Goal: Check status: Check status

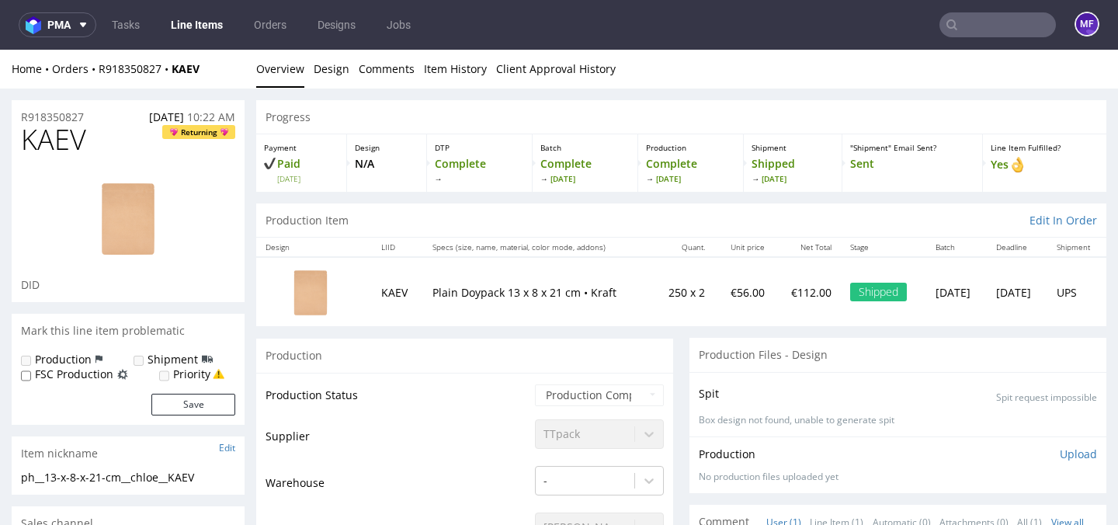
click at [574, 314] on td "Plain Doypack 13 x 8 x 21 cm • Kraft" at bounding box center [537, 291] width 229 height 69
click at [635, 226] on div "Production Item Edit In Order" at bounding box center [681, 221] width 851 height 34
click at [641, 213] on div "Production Item Edit In Order" at bounding box center [681, 221] width 851 height 34
click at [627, 121] on div "Progress" at bounding box center [681, 117] width 851 height 34
click at [971, 30] on input "text" at bounding box center [998, 24] width 117 height 25
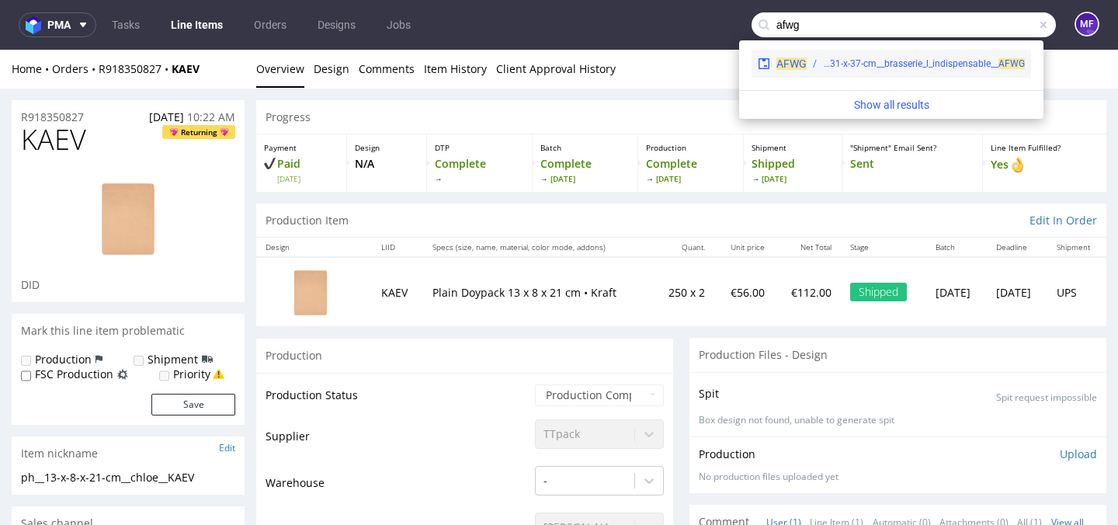
type input "afwg"
click at [930, 64] on div "ph__41-x-31-x-37-cm__brasserie_l_indispensable__ AFWG" at bounding box center [924, 64] width 202 height 14
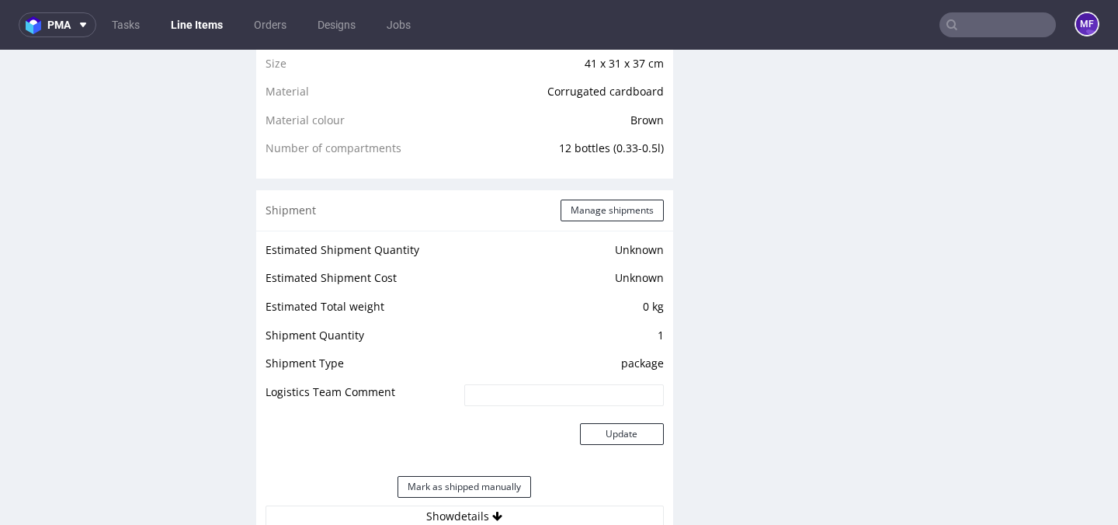
scroll to position [1207, 0]
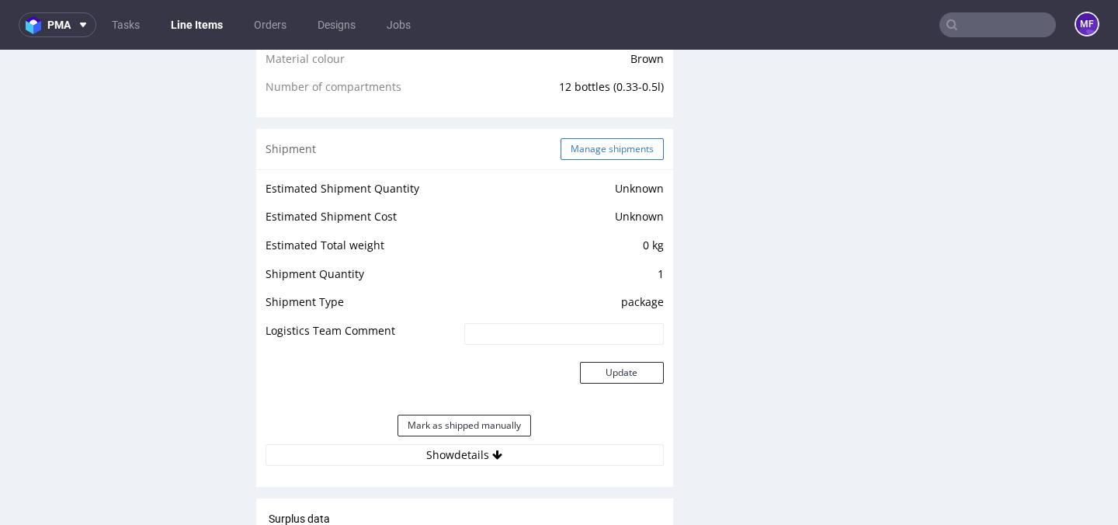
click at [613, 148] on button "Manage shipments" at bounding box center [612, 149] width 103 height 22
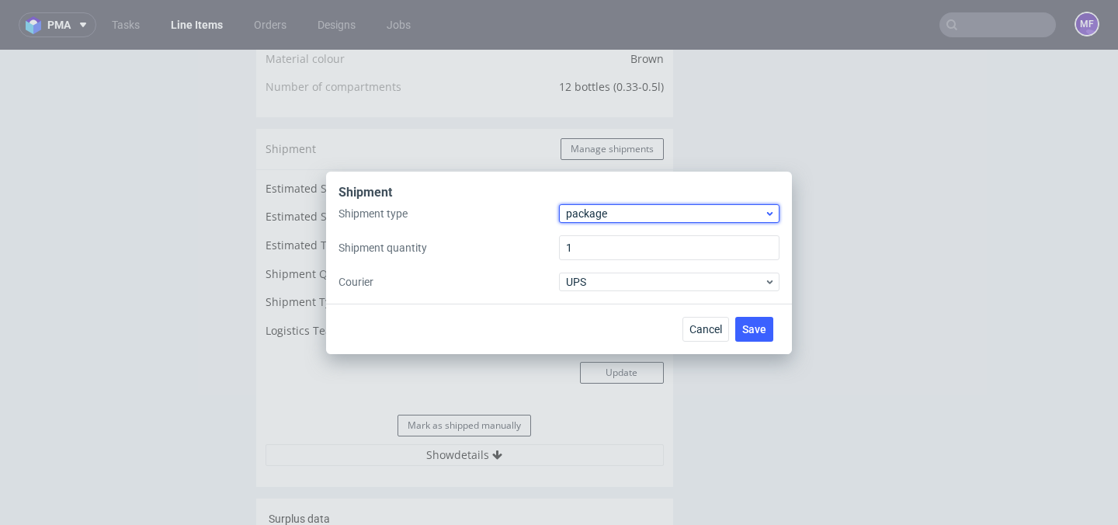
click at [703, 217] on span "package" at bounding box center [665, 214] width 198 height 16
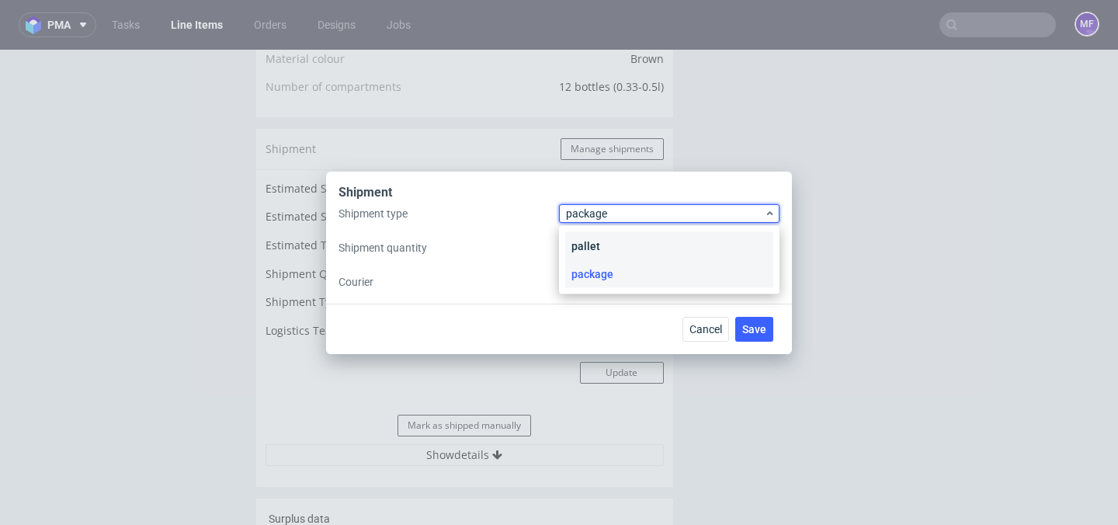
click at [659, 235] on div "pallet" at bounding box center [669, 246] width 208 height 28
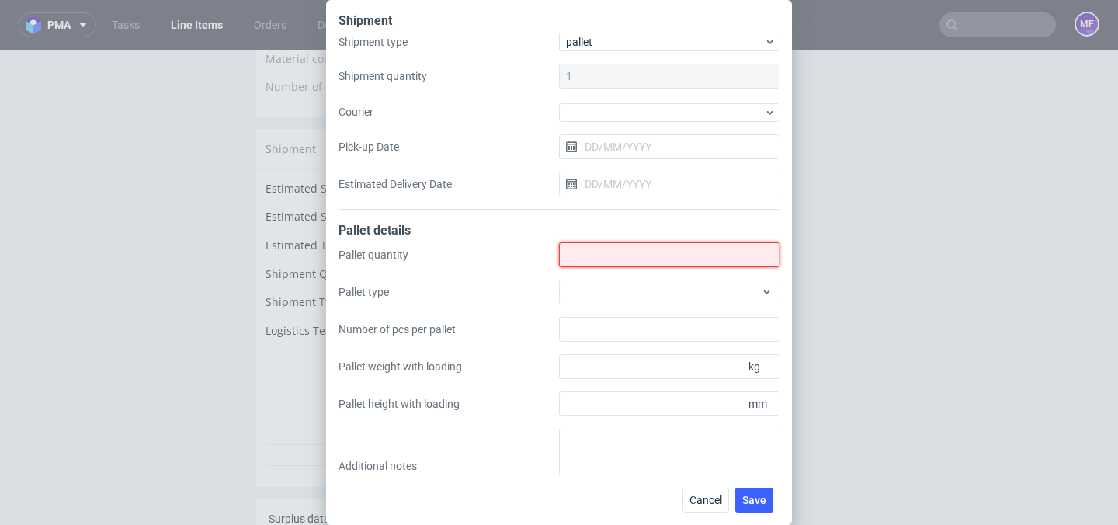
click at [619, 247] on input "Shipment type" at bounding box center [669, 254] width 221 height 25
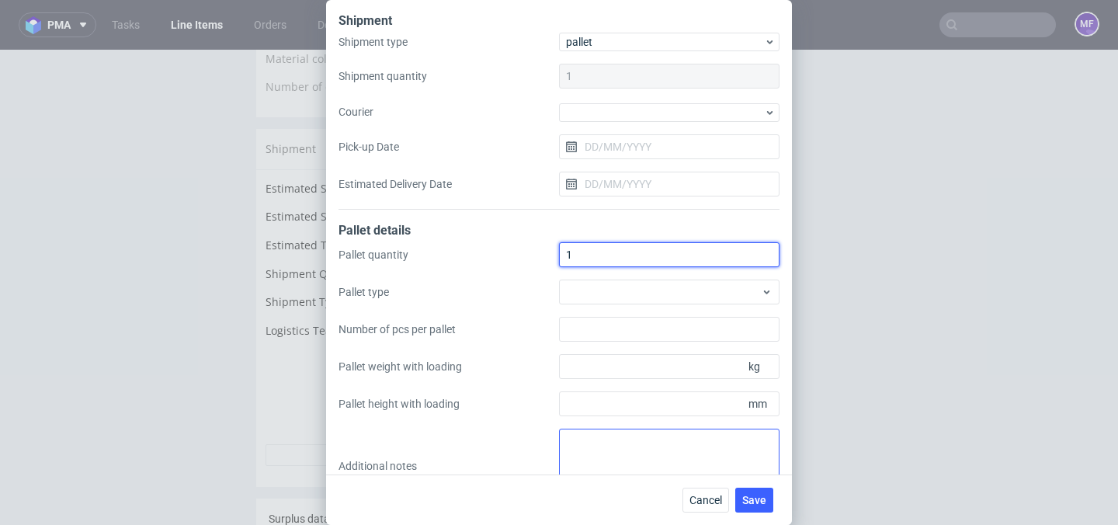
type input "1"
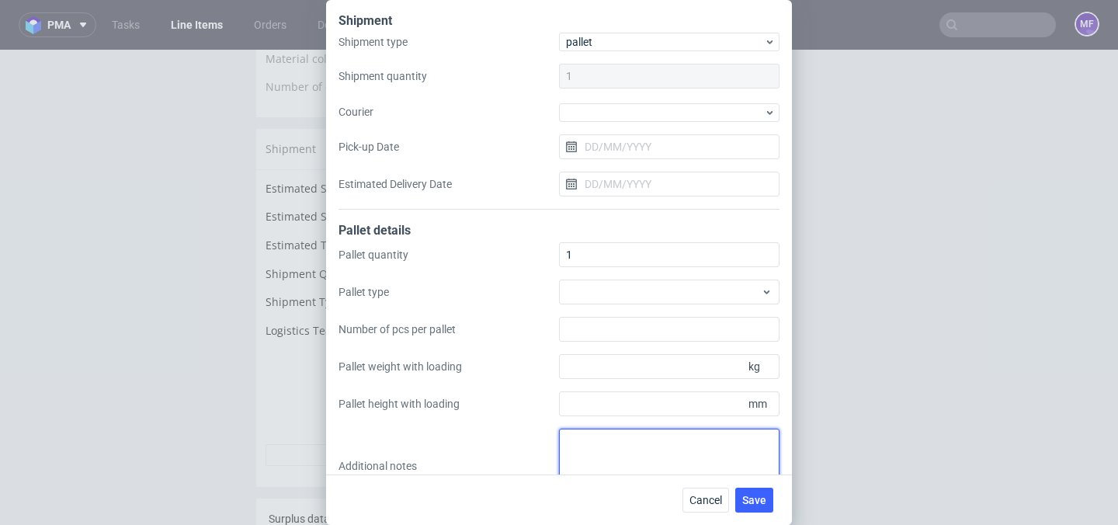
click at [600, 446] on textarea at bounding box center [669, 466] width 221 height 75
paste textarea "Wys x Szer x Dl - Kg 1Pal 113x80x120 - 117Kg"
type textarea "Wys x Szer x Dl - Kg 1Pal 113x80x120 - 117Kg"
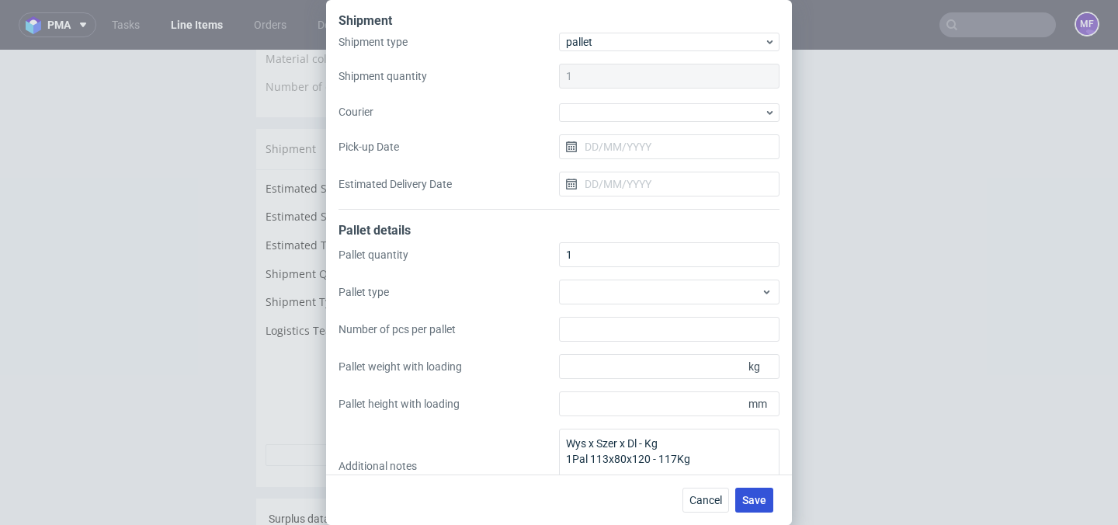
click at [759, 504] on span "Save" at bounding box center [755, 500] width 24 height 11
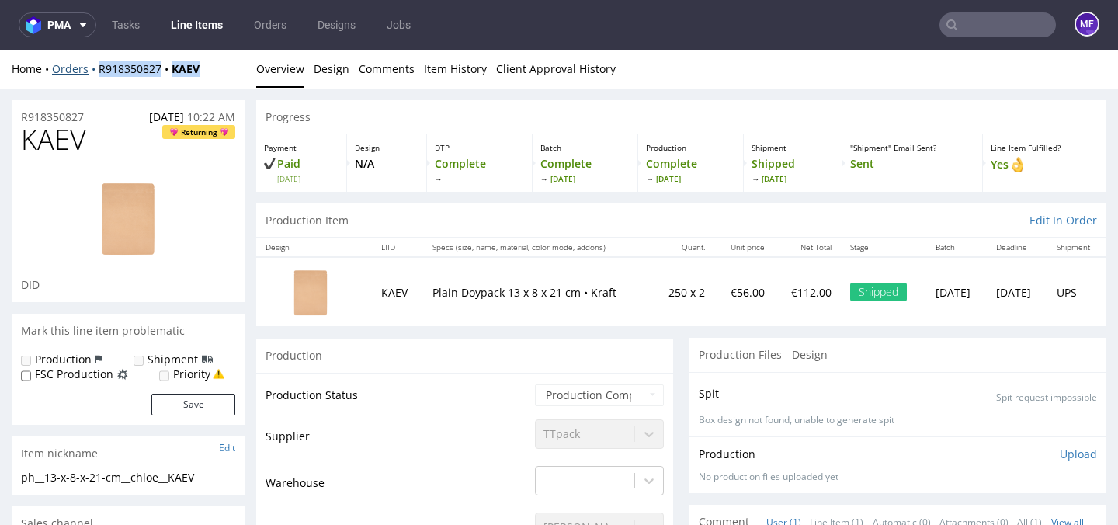
drag, startPoint x: 208, startPoint y: 70, endPoint x: 97, endPoint y: 68, distance: 111.1
click at [97, 68] on div "Home Orders R918350827 KAEV" at bounding box center [128, 69] width 233 height 16
copy div "R918350827 KAEV"
click at [207, 70] on div "Home Orders R918350827 KAEV" at bounding box center [128, 69] width 233 height 16
drag, startPoint x: 207, startPoint y: 70, endPoint x: 96, endPoint y: 75, distance: 112.0
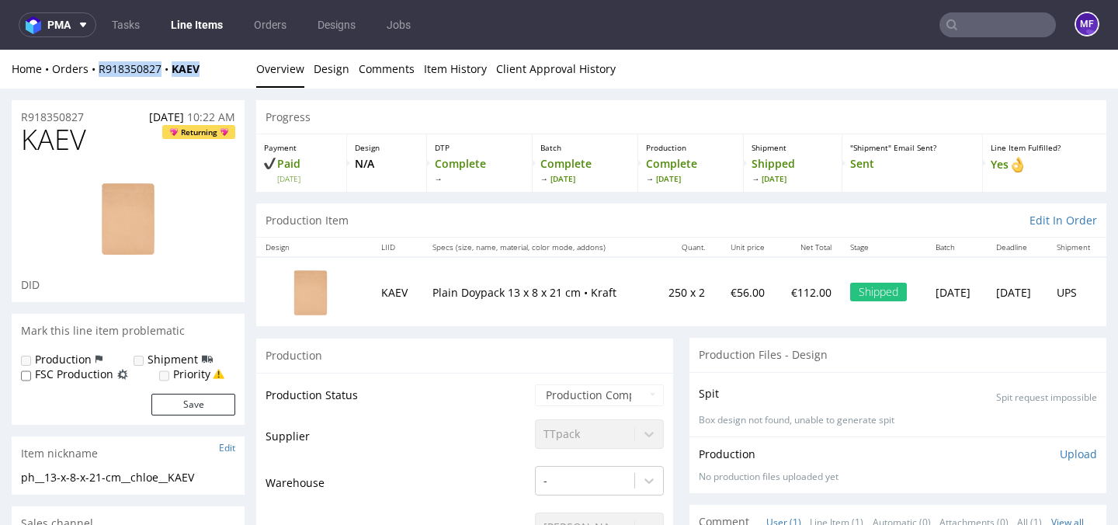
click at [96, 75] on div "Home Orders R918350827 KAEV" at bounding box center [128, 69] width 233 height 16
copy div "R918350827 KAEV"
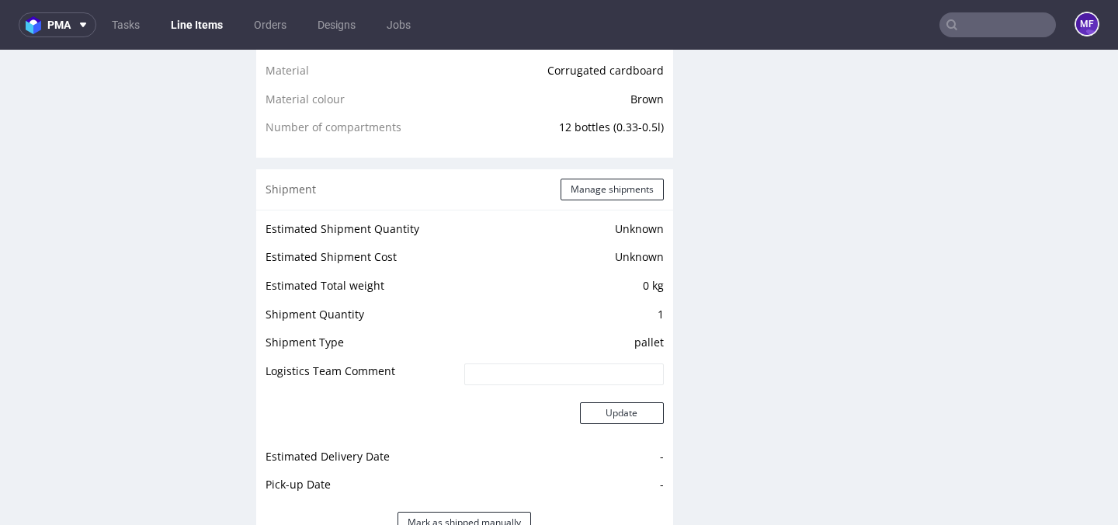
scroll to position [1165, 0]
click at [614, 190] on button "Manage shipments" at bounding box center [612, 191] width 103 height 22
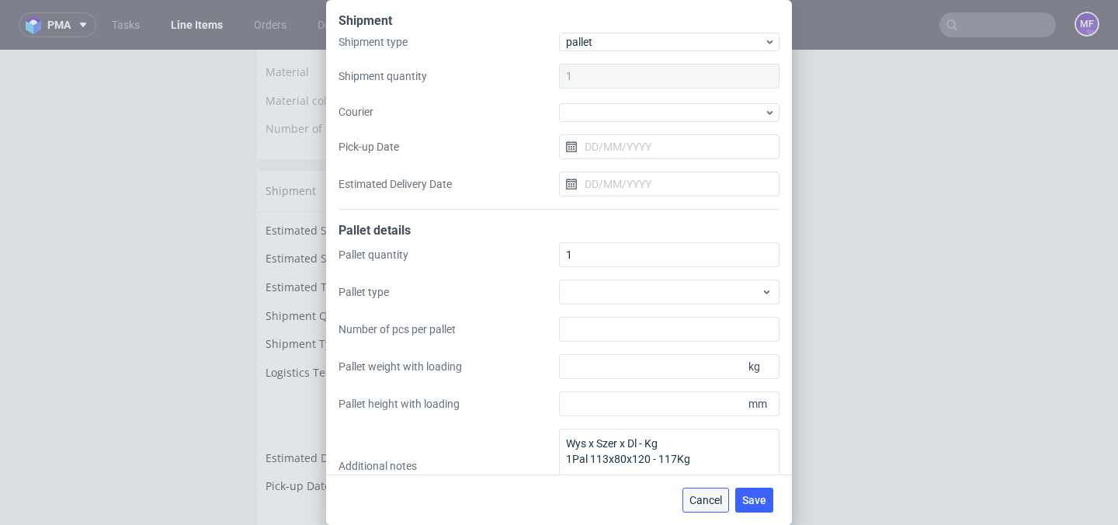
click at [709, 506] on span "Cancel" at bounding box center [706, 500] width 33 height 11
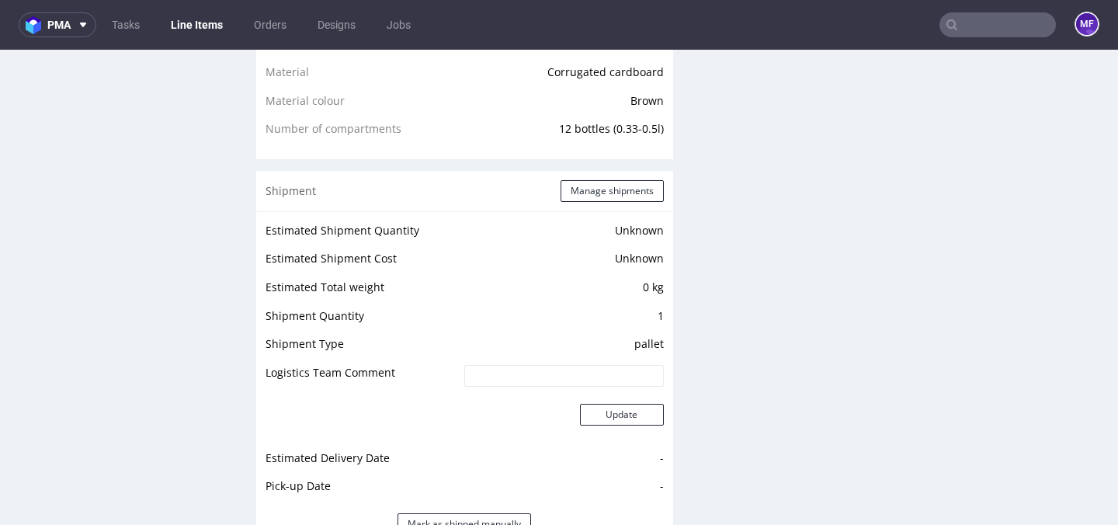
click at [965, 26] on input "text" at bounding box center [998, 24] width 117 height 25
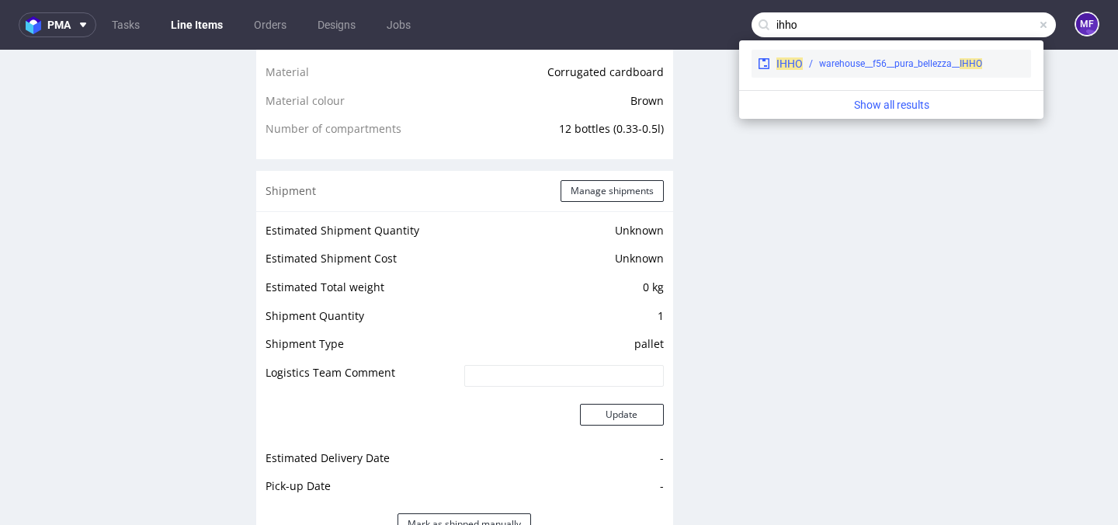
type input "ihho"
click at [913, 67] on div "warehouse__f56__pura_bellezza__ IHHO" at bounding box center [900, 64] width 163 height 14
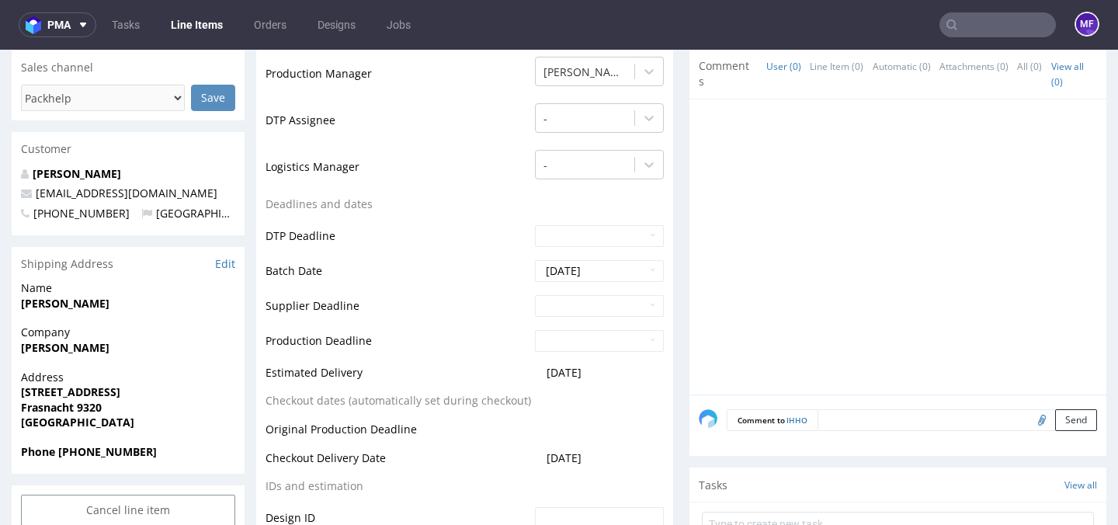
scroll to position [466, 0]
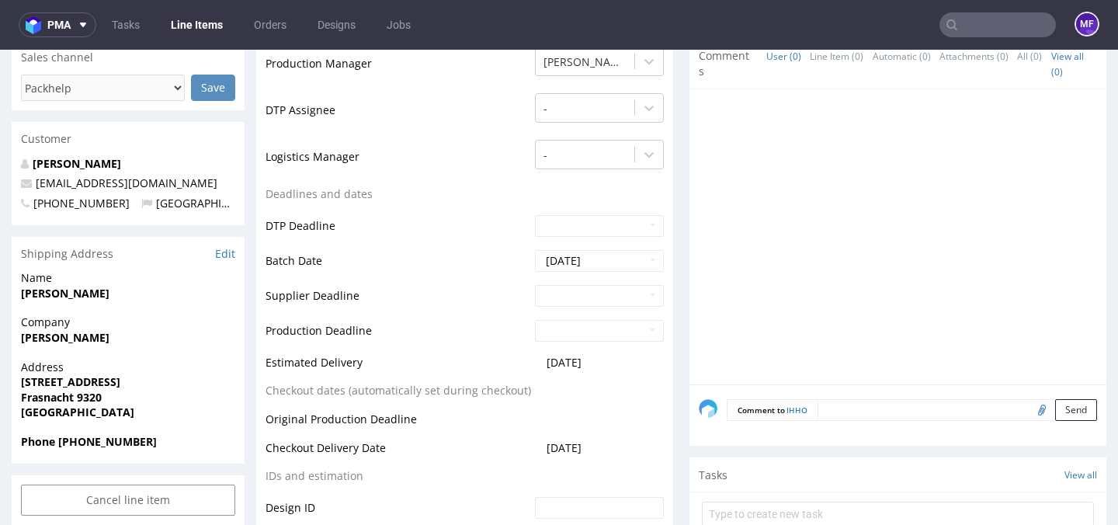
click at [651, 193] on table "Production Status Waiting for Artwork Waiting for Diecut Waiting for Mockup Wai…" at bounding box center [465, 250] width 398 height 666
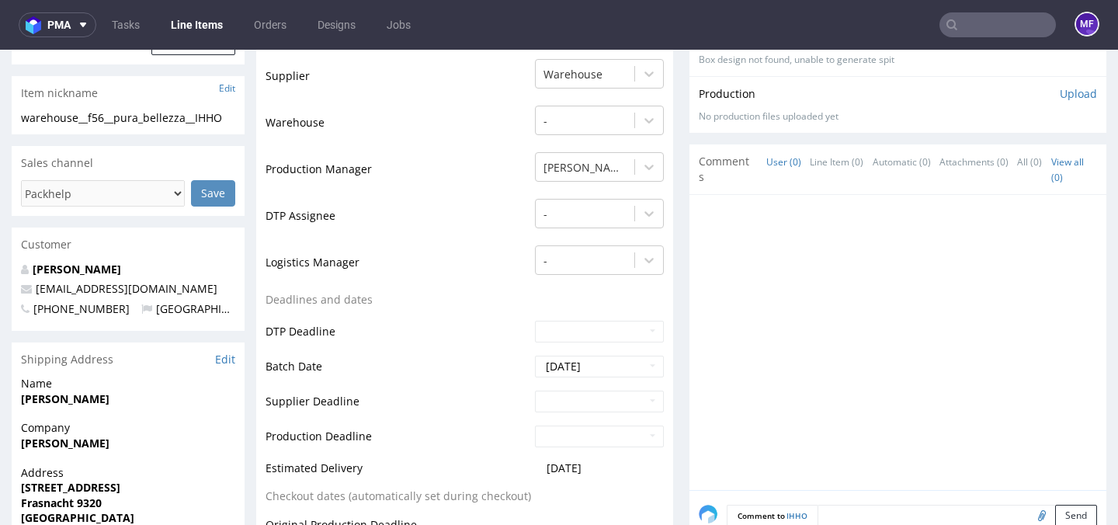
scroll to position [0, 0]
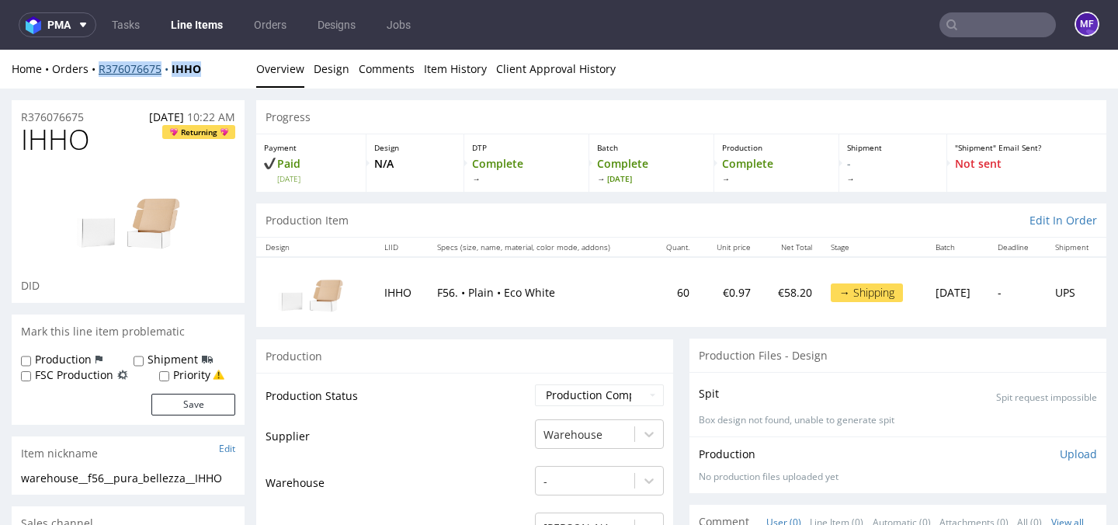
drag, startPoint x: 204, startPoint y: 68, endPoint x: 98, endPoint y: 71, distance: 106.5
click at [98, 71] on div "Home Orders R376076675 IHHO" at bounding box center [128, 69] width 233 height 16
copy div "R376076675 IHHO"
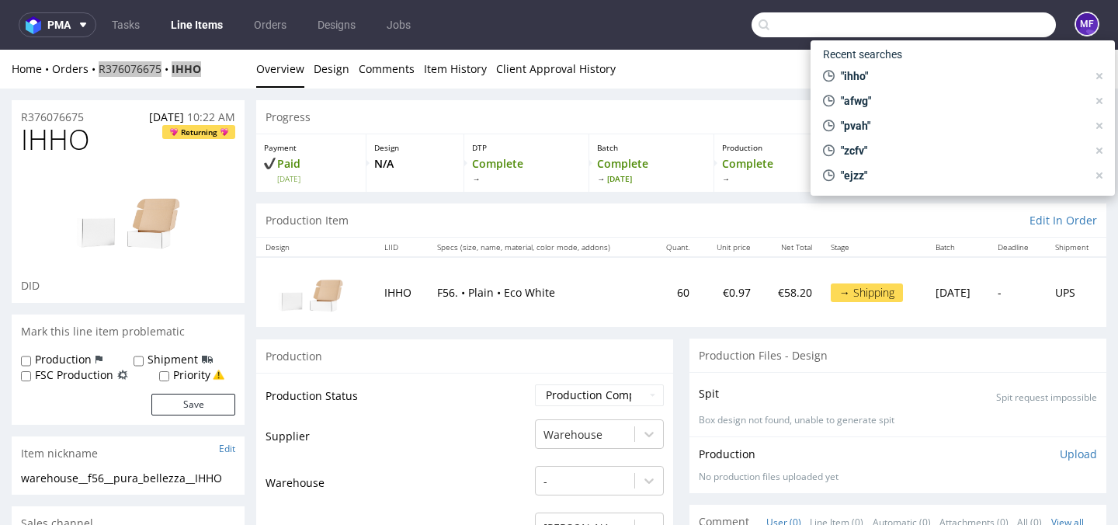
click at [955, 23] on input "text" at bounding box center [904, 24] width 304 height 25
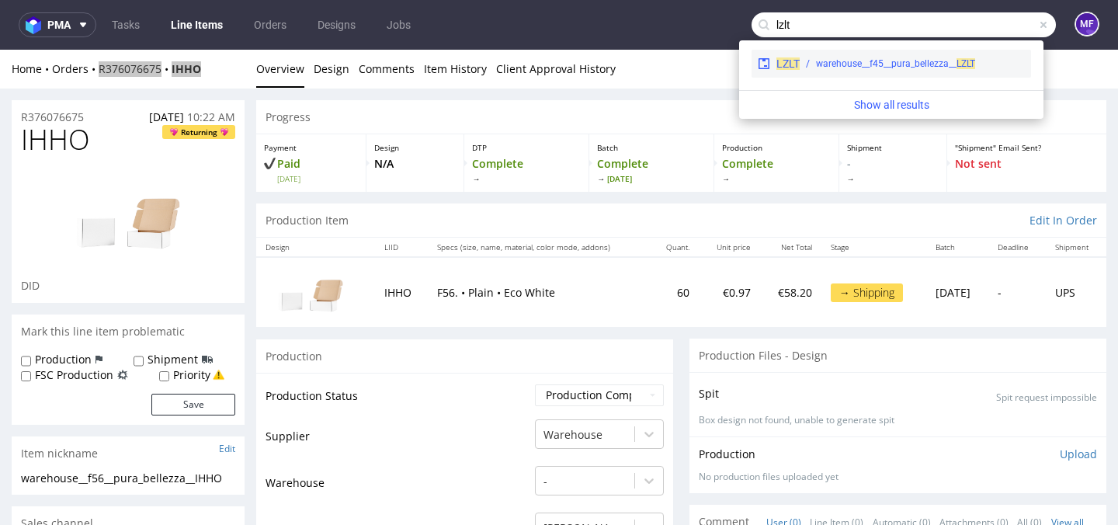
type input "lzlt"
click at [925, 57] on div "warehouse__f45__pura_bellezza__ LZLT" at bounding box center [895, 64] width 159 height 14
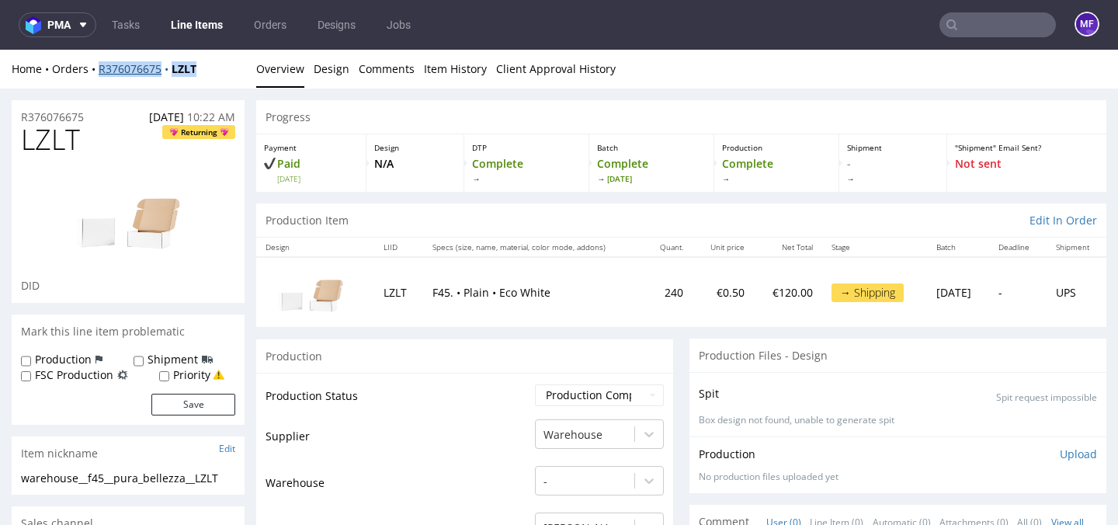
drag, startPoint x: 203, startPoint y: 70, endPoint x: 101, endPoint y: 68, distance: 101.8
click at [101, 68] on div "Home Orders R376076675 LZLT" at bounding box center [128, 69] width 233 height 16
copy div "R376076675 LZLT"
